Goal: Task Accomplishment & Management: Manage account settings

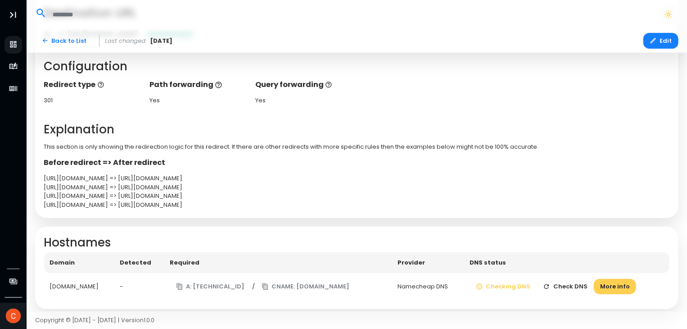
scroll to position [178, 0]
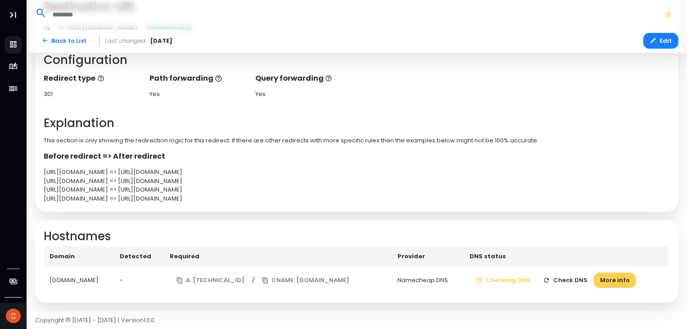
click at [565, 279] on button "Check DNS" at bounding box center [565, 280] width 57 height 16
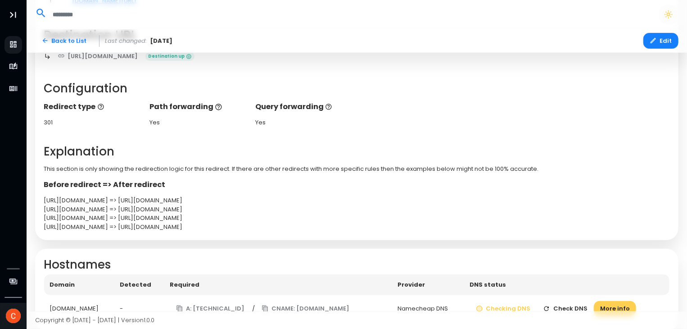
scroll to position [178, 0]
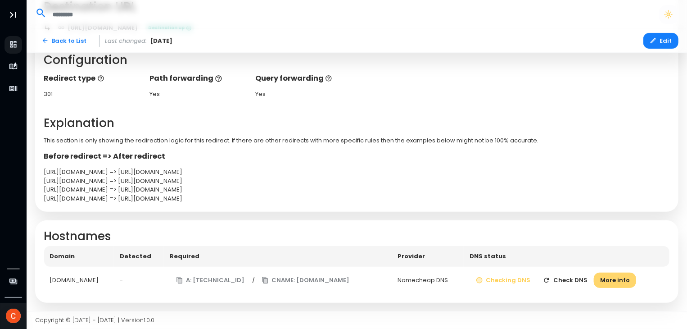
click at [631, 277] on button "More info" at bounding box center [615, 280] width 42 height 16
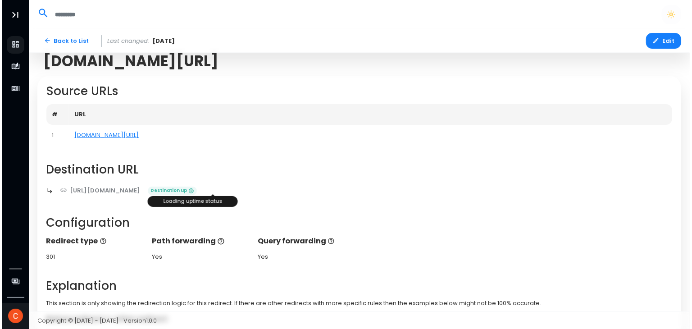
scroll to position [0, 0]
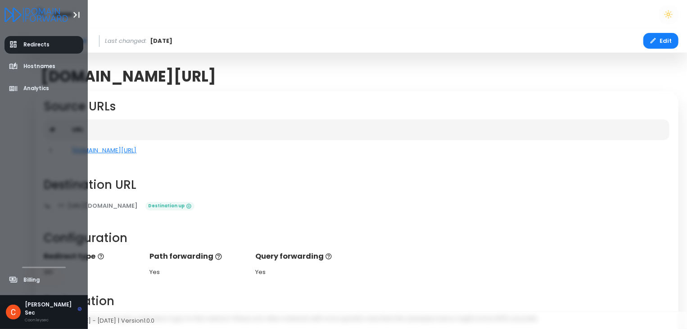
click at [37, 43] on span "Redirects" at bounding box center [36, 45] width 26 height 8
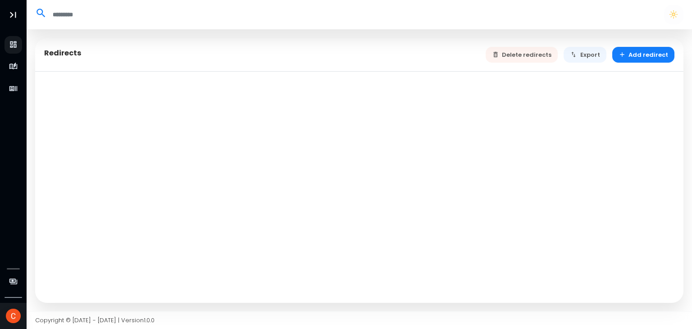
select select "**"
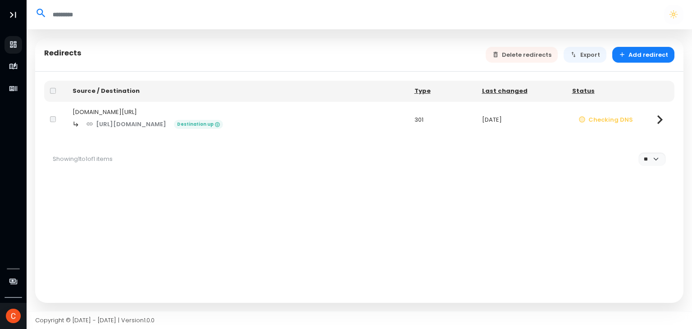
click at [528, 53] on div "Delete redirects Export Add redirect" at bounding box center [579, 55] width 189 height 16
click at [505, 54] on div "Delete redirects Export Add redirect" at bounding box center [579, 55] width 189 height 16
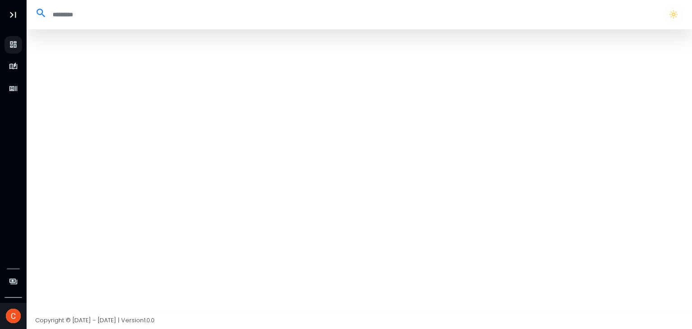
select select "**"
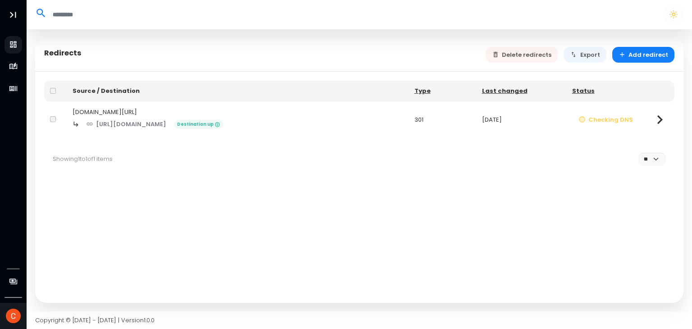
click at [530, 54] on div "Delete redirects Export Add redirect" at bounding box center [579, 55] width 189 height 16
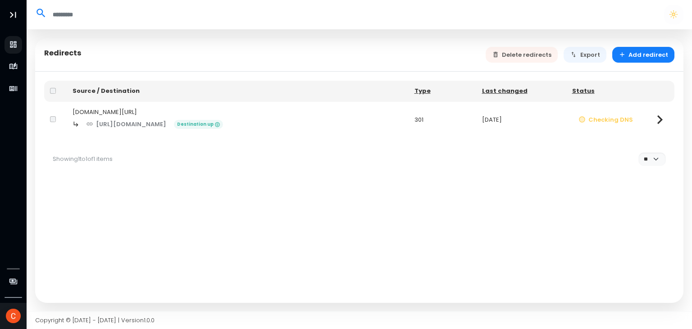
click at [535, 141] on div "Source / Destination Type Last changed Status coonleysecuritygh.com/ https://ww…" at bounding box center [359, 187] width 648 height 231
click at [646, 53] on button "Add redirect" at bounding box center [643, 55] width 63 height 16
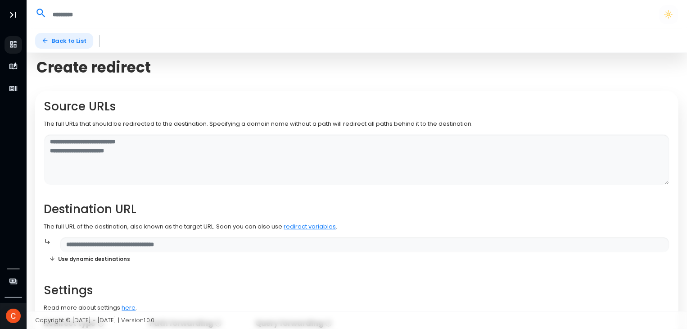
click at [71, 41] on link "Back to List" at bounding box center [64, 41] width 58 height 16
select select "**"
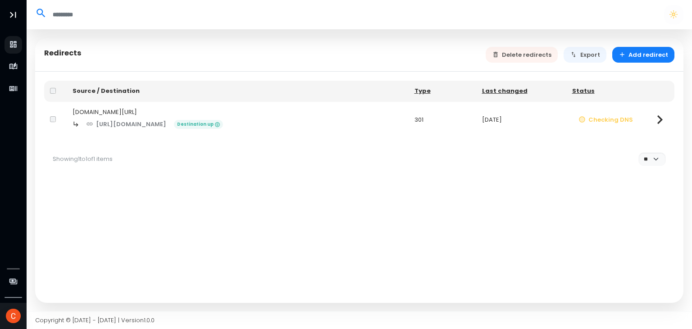
click at [497, 53] on div "Delete redirects Export Add redirect" at bounding box center [579, 55] width 189 height 16
click at [501, 54] on div "Delete redirects Export Add redirect" at bounding box center [579, 55] width 189 height 16
click at [502, 54] on div "Delete redirects Export Add redirect" at bounding box center [579, 55] width 189 height 16
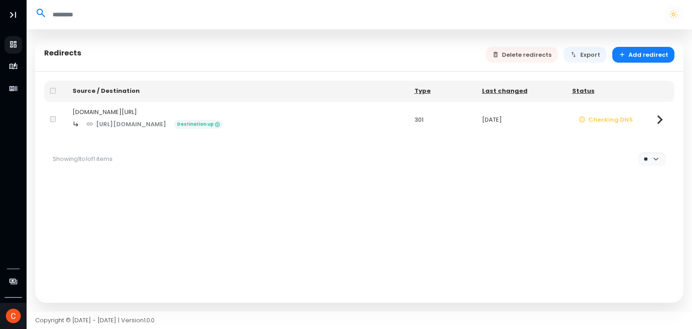
click at [43, 116] on div "Source / Destination Type Last changed Status coonleysecuritygh.com/ https://ww…" at bounding box center [359, 187] width 648 height 231
click at [49, 119] on td at bounding box center [55, 120] width 23 height 36
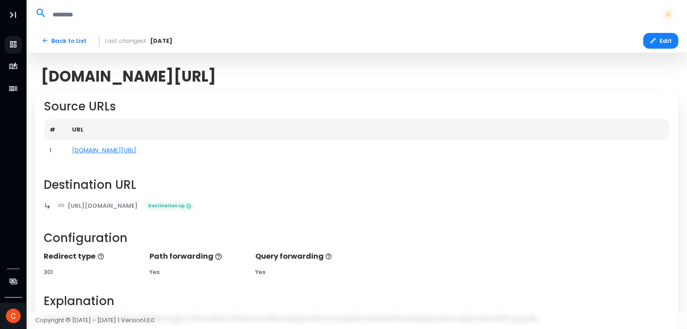
click at [650, 24] on header at bounding box center [357, 14] width 661 height 29
click at [653, 35] on button "Edit" at bounding box center [660, 41] width 35 height 16
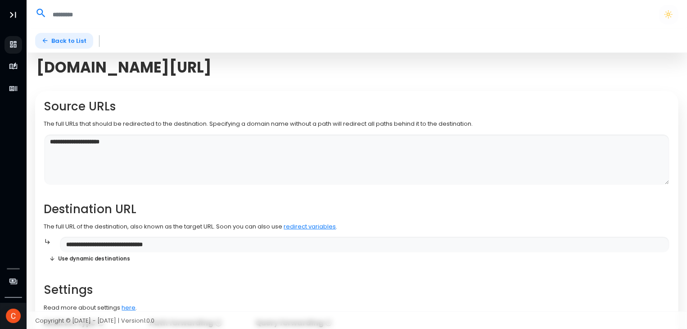
click at [60, 47] on link "Back to List" at bounding box center [64, 41] width 58 height 16
select select "**"
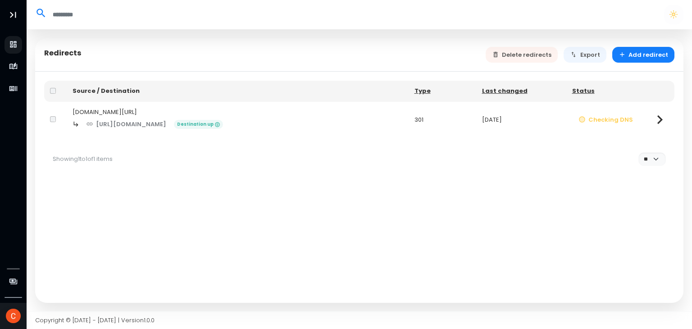
click at [523, 54] on div "Delete redirects Export Add redirect" at bounding box center [579, 55] width 189 height 16
click at [515, 54] on button "Delete redirects" at bounding box center [521, 55] width 72 height 16
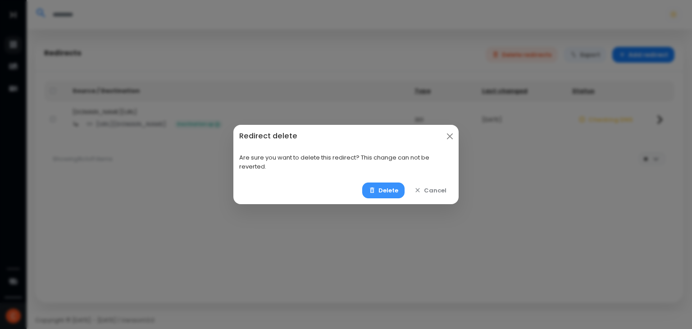
click at [384, 191] on button "Delete" at bounding box center [383, 190] width 43 height 16
